Goal: Task Accomplishment & Management: Manage account settings

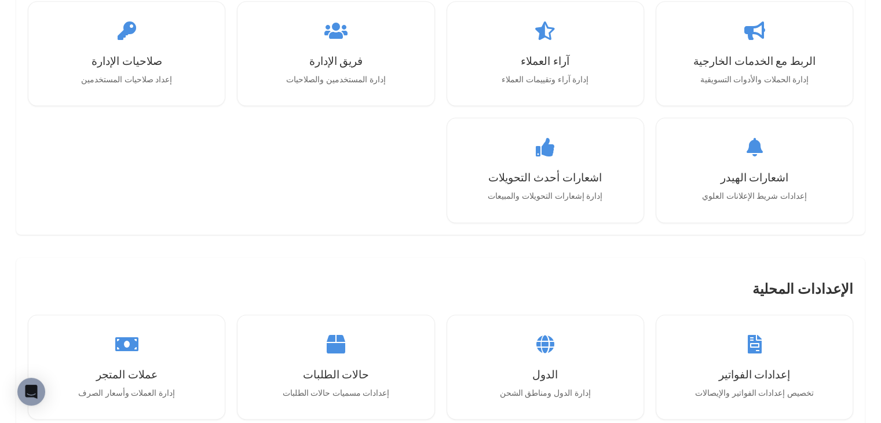
scroll to position [1333, 0]
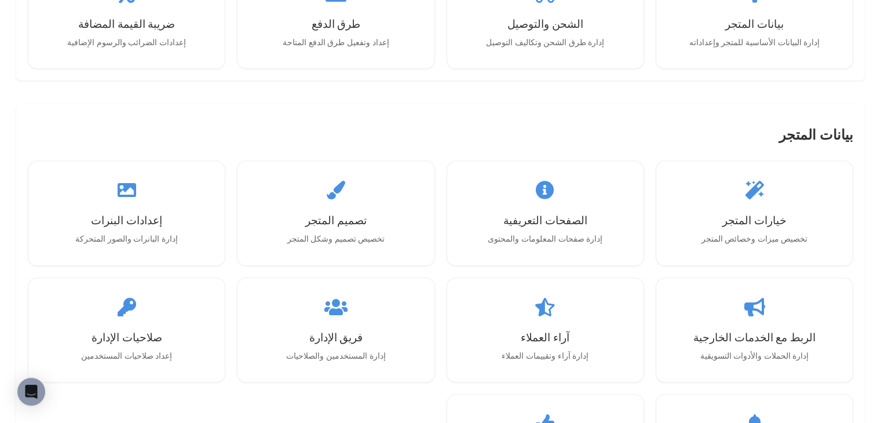
scroll to position [1043, 0]
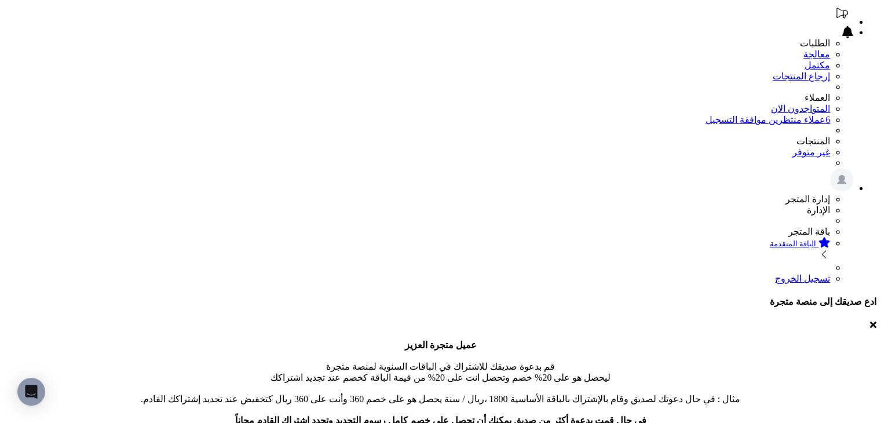
scroll to position [116, 0]
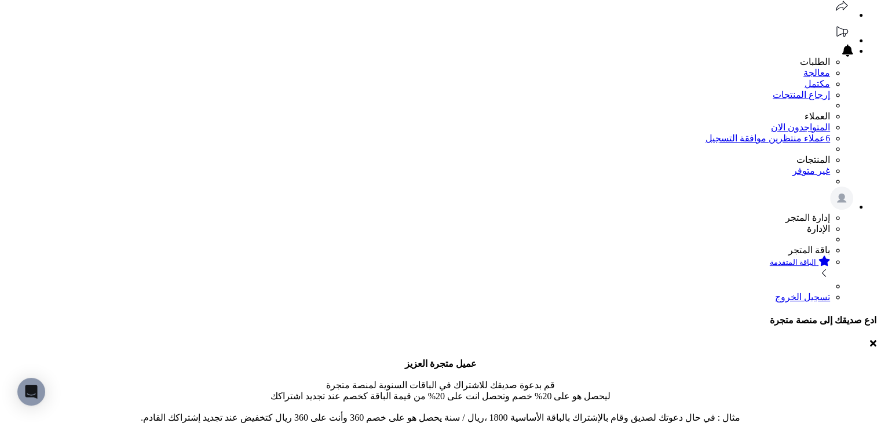
scroll to position [174, 0]
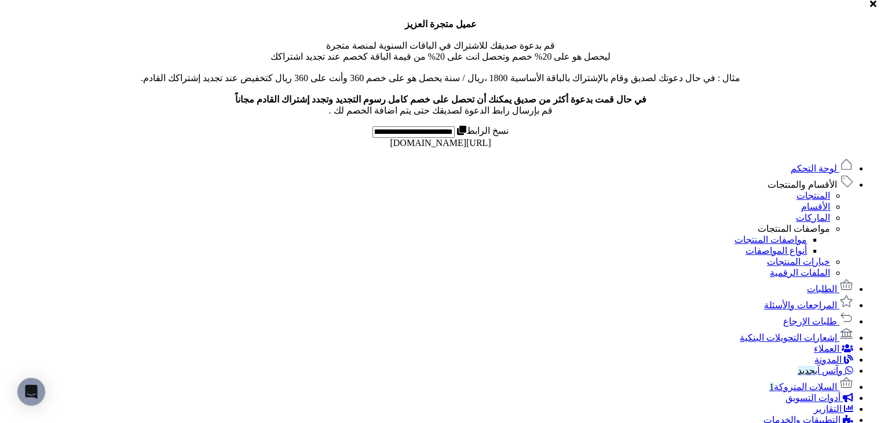
scroll to position [464, 0]
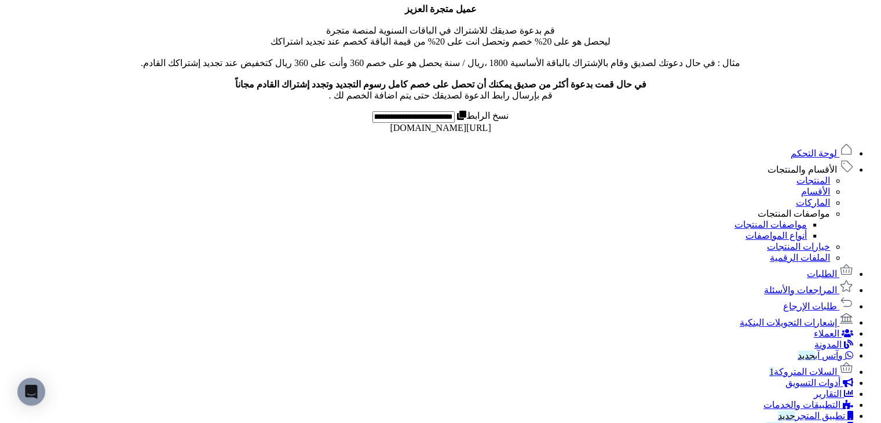
scroll to position [464, 0]
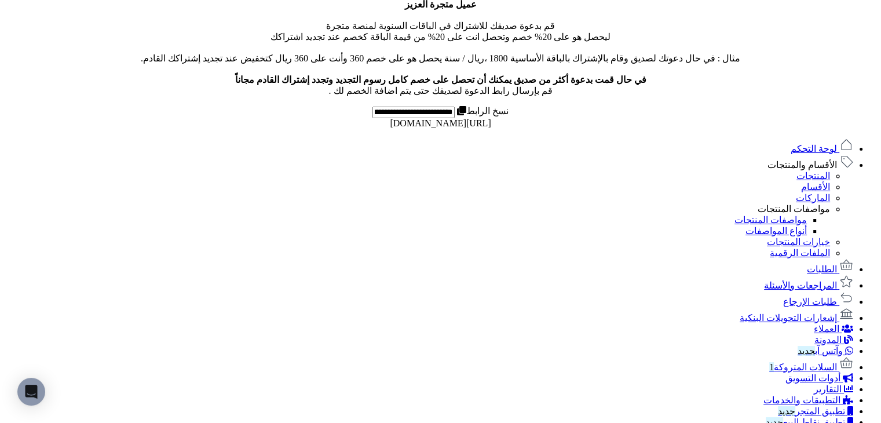
scroll to position [776, 0]
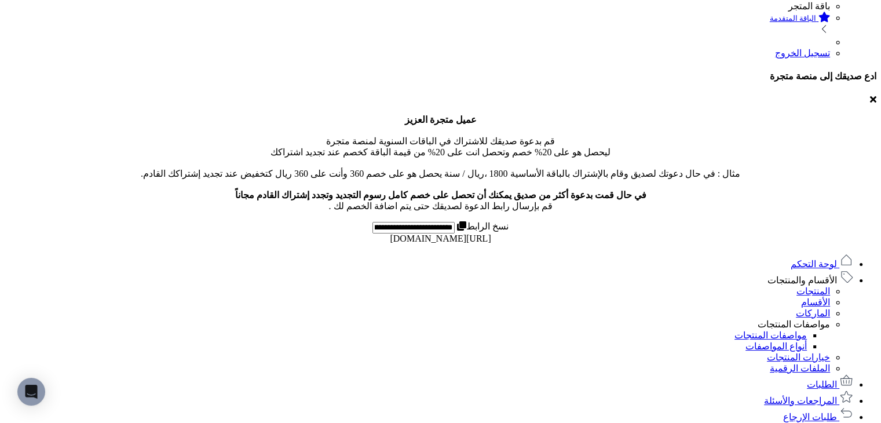
scroll to position [348, 0]
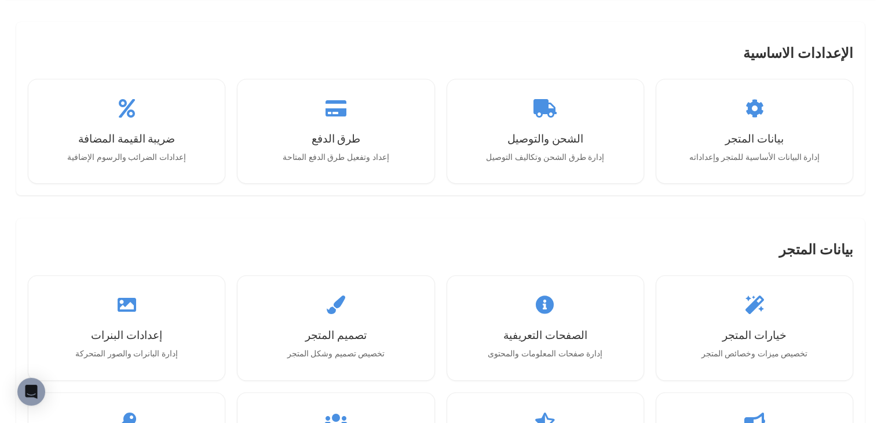
scroll to position [994, 0]
